Goal: Task Accomplishment & Management: Manage account settings

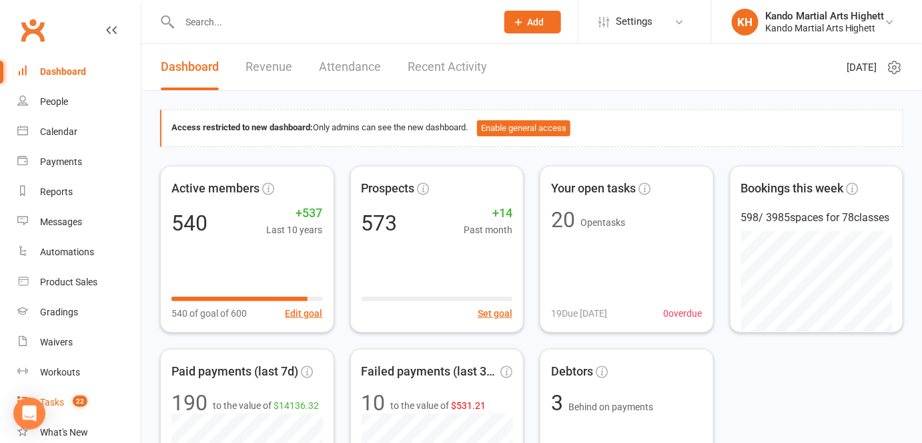
click at [59, 396] on div "Tasks" at bounding box center [52, 401] width 24 height 11
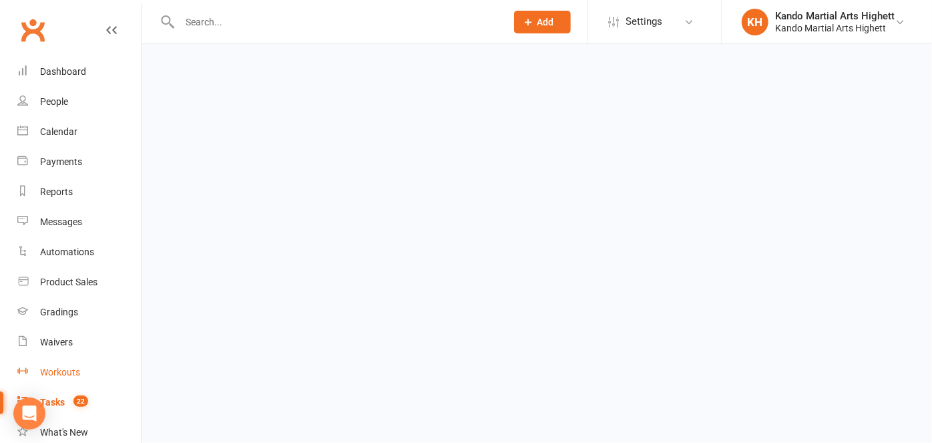
select select "incomplete"
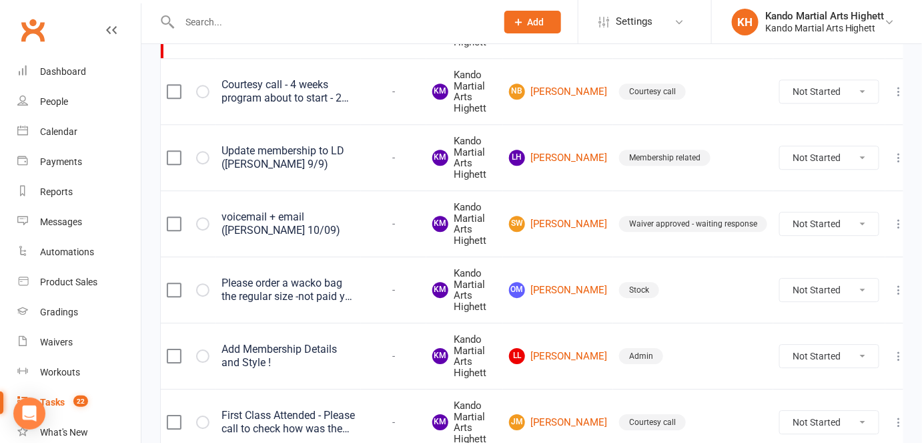
scroll to position [1242, 0]
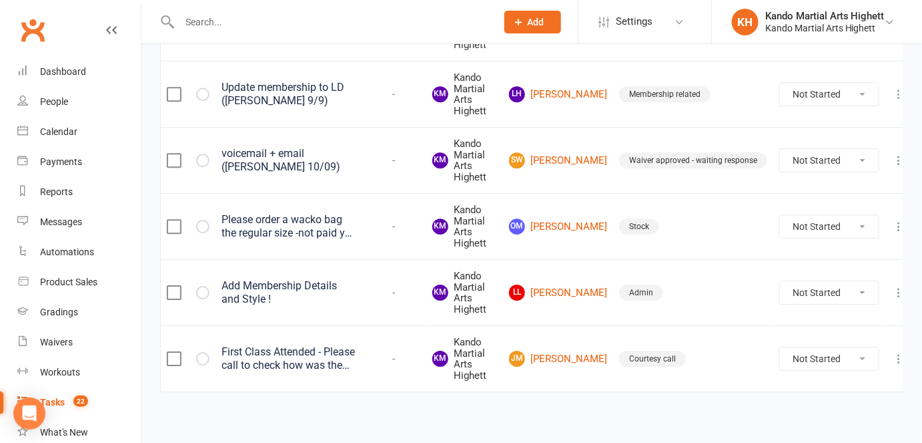
click at [314, 358] on div "First Class Attended - Please call to check how was the first class, confirm wh…" at bounding box center [288, 358] width 133 height 27
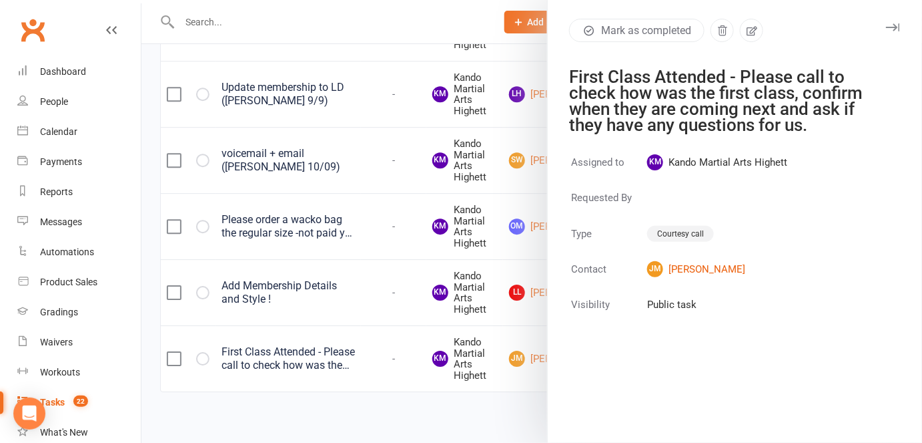
click at [500, 246] on div at bounding box center [531, 221] width 781 height 443
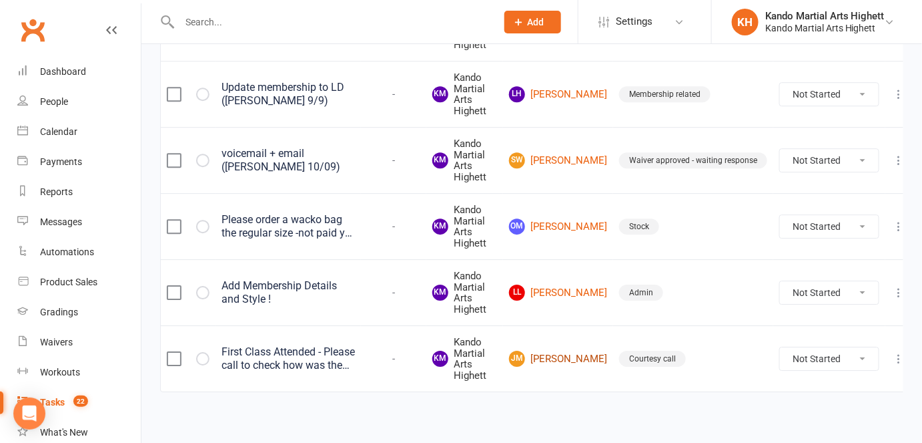
click at [553, 350] on link "[PERSON_NAME]" at bounding box center [558, 358] width 98 height 16
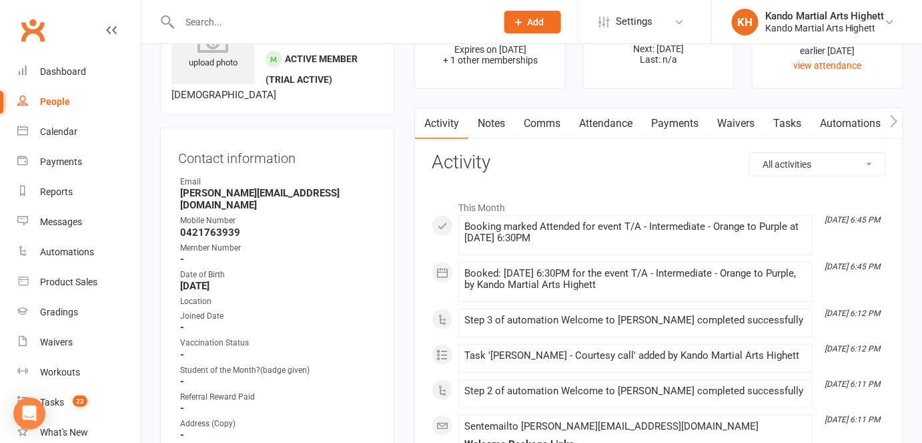
scroll to position [60, 0]
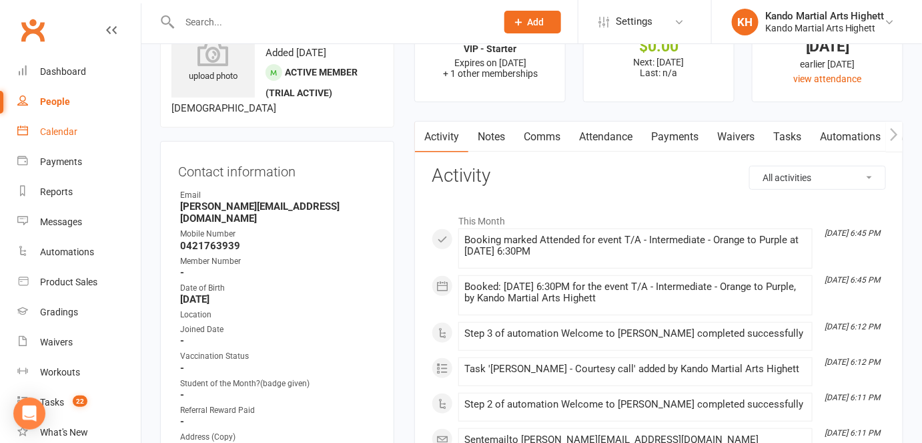
click at [59, 139] on link "Calendar" at bounding box center [78, 132] width 123 height 30
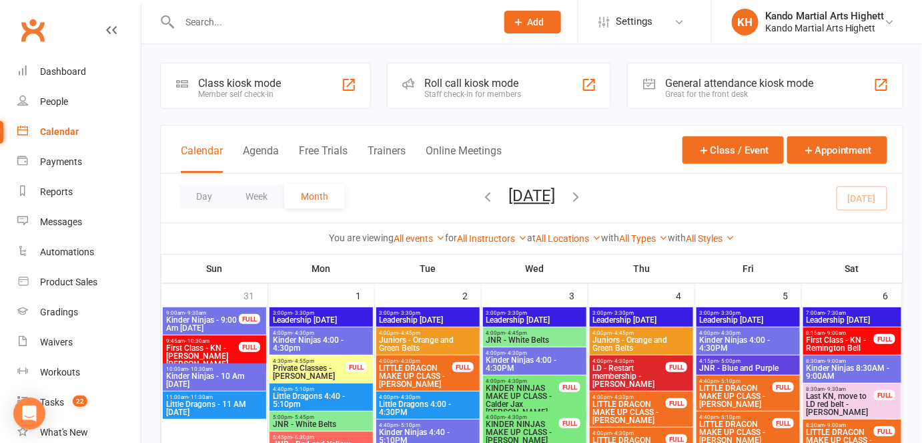
click at [384, 210] on div "Day Week Month [DATE] [DATE] Sun Mon Tue Wed Thu Fri Sat 31 01 02 03 04 05 06 0…" at bounding box center [532, 198] width 742 height 49
